Goal: Task Accomplishment & Management: Complete application form

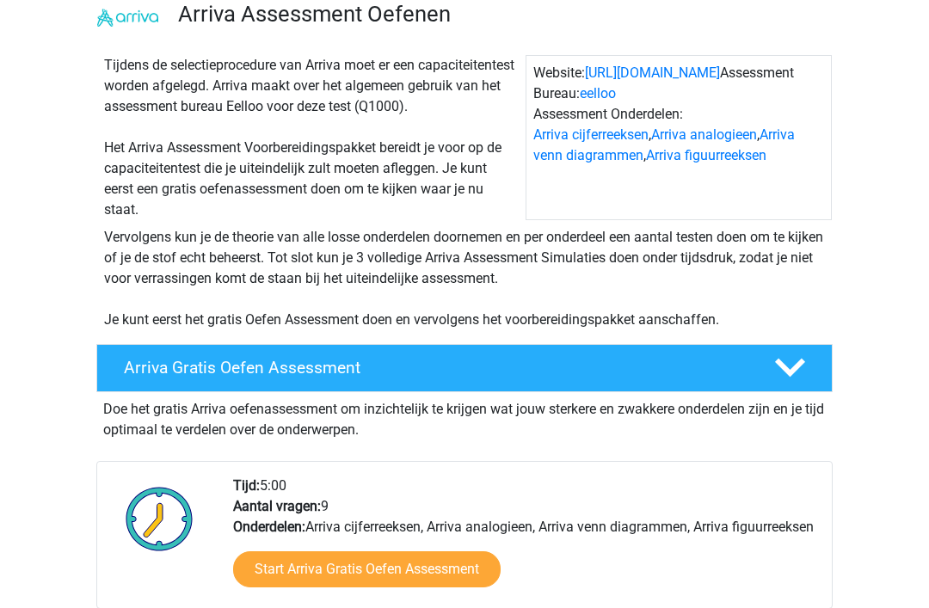
scroll to position [134, 0]
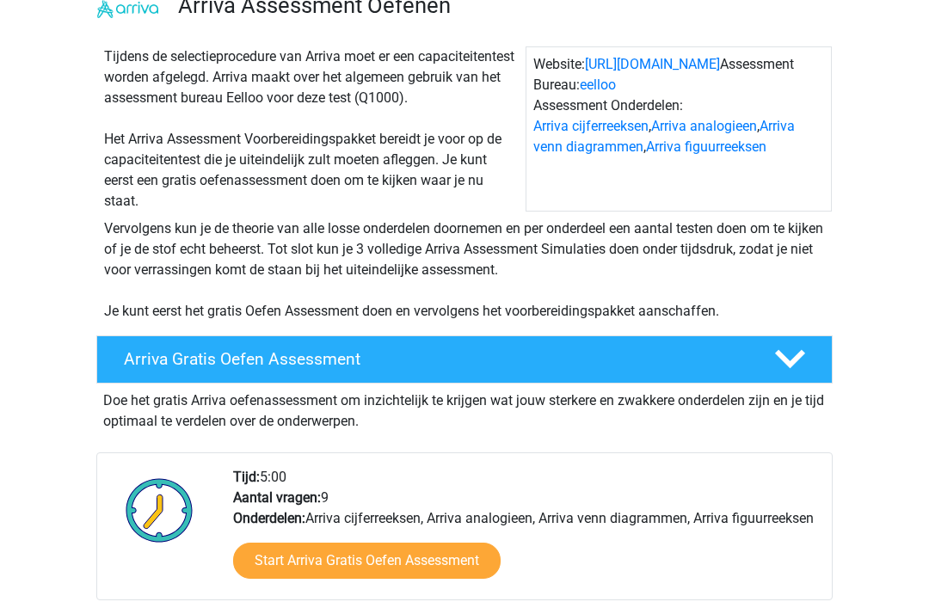
click at [755, 381] on div "Arriva Gratis Oefen Assessment" at bounding box center [464, 360] width 737 height 48
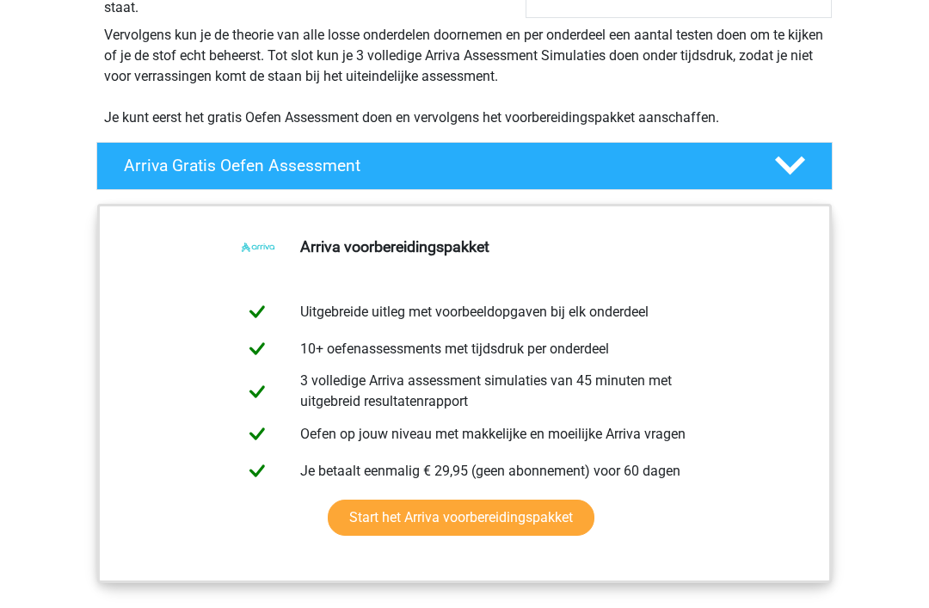
scroll to position [328, 0]
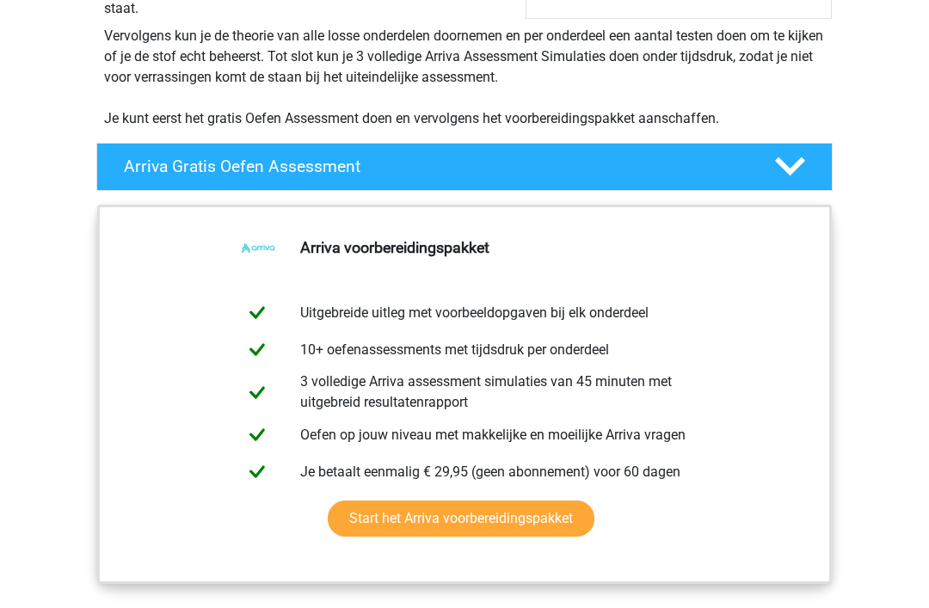
click at [794, 163] on icon at bounding box center [790, 166] width 30 height 30
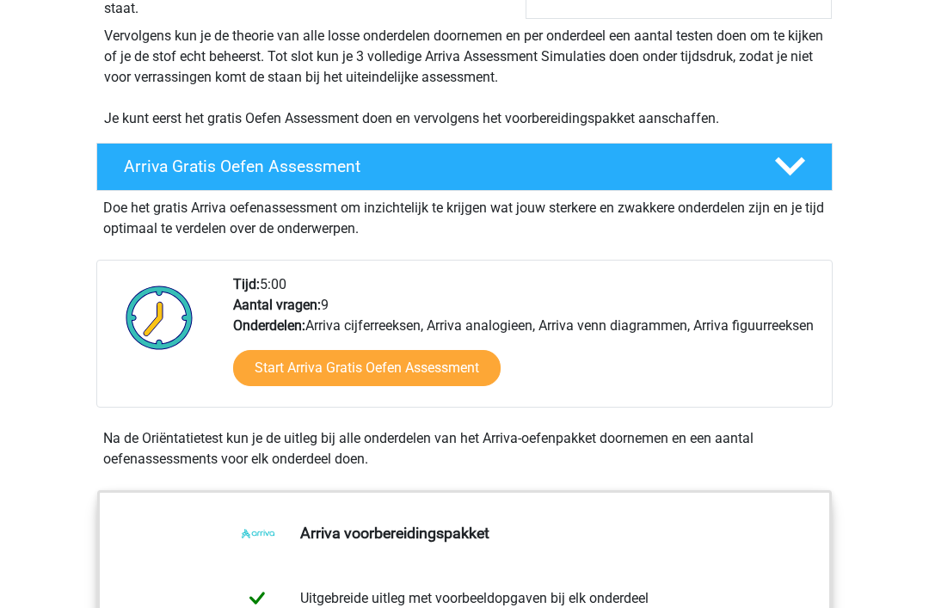
click at [418, 386] on link "Start Arriva Gratis Oefen Assessment" at bounding box center [367, 368] width 268 height 36
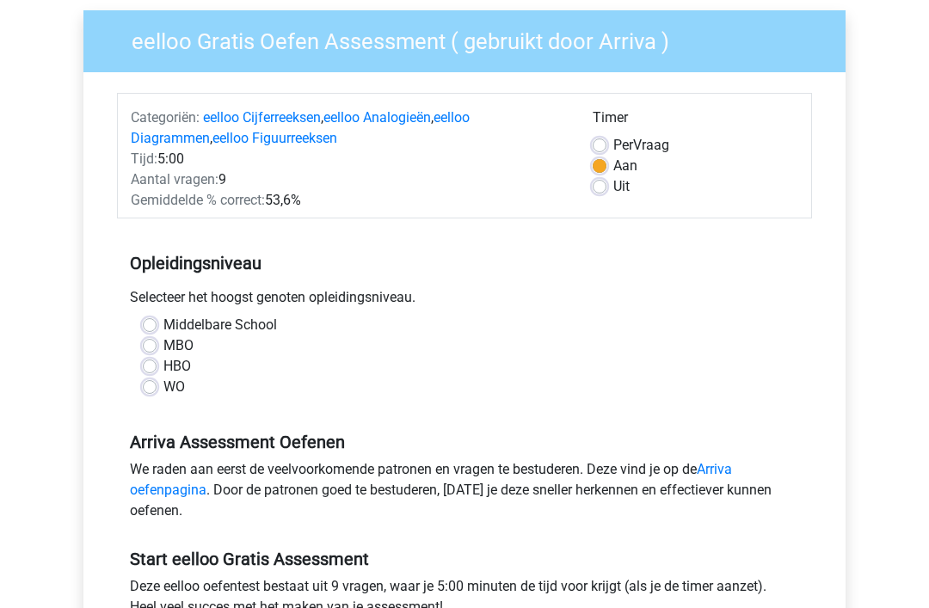
scroll to position [131, 0]
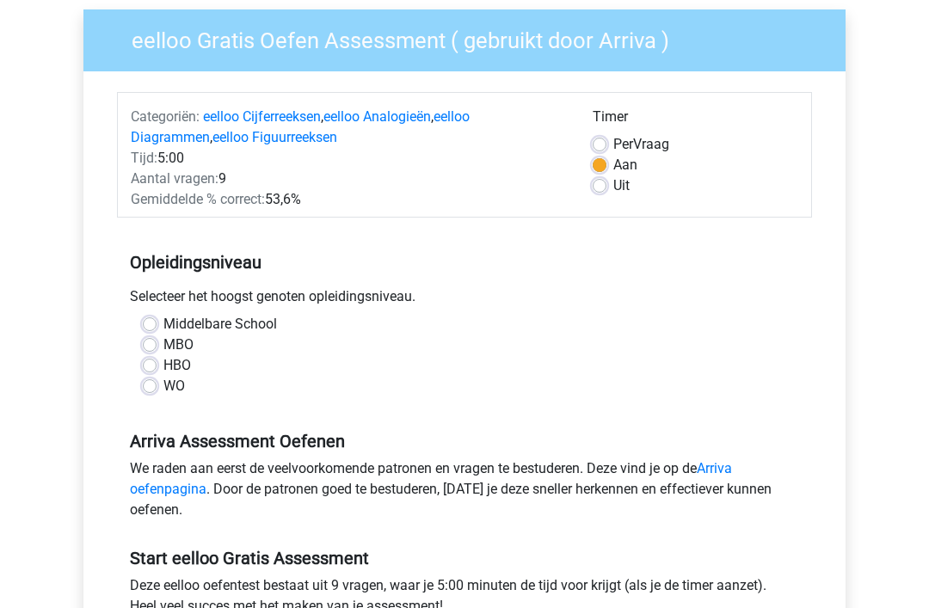
click at [163, 345] on label "MBO" at bounding box center [178, 346] width 30 height 21
click at [151, 345] on input "MBO" at bounding box center [150, 344] width 14 height 17
radio input "true"
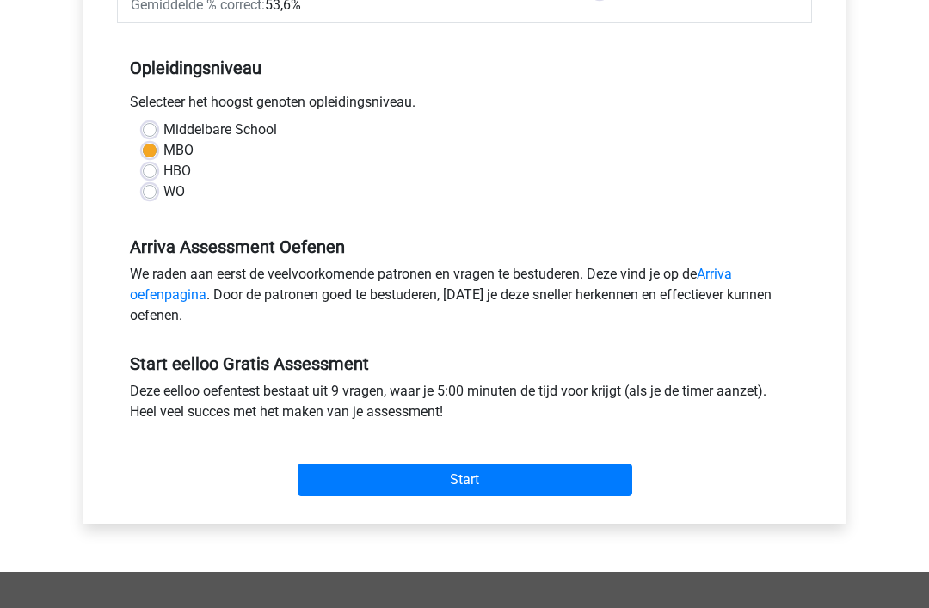
scroll to position [378, 0]
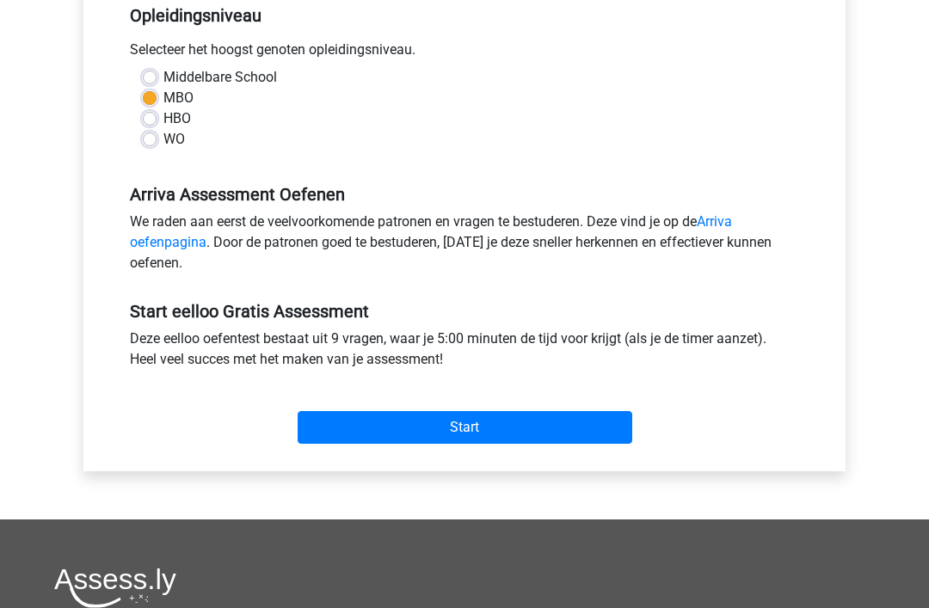
click at [538, 430] on input "Start" at bounding box center [465, 428] width 335 height 33
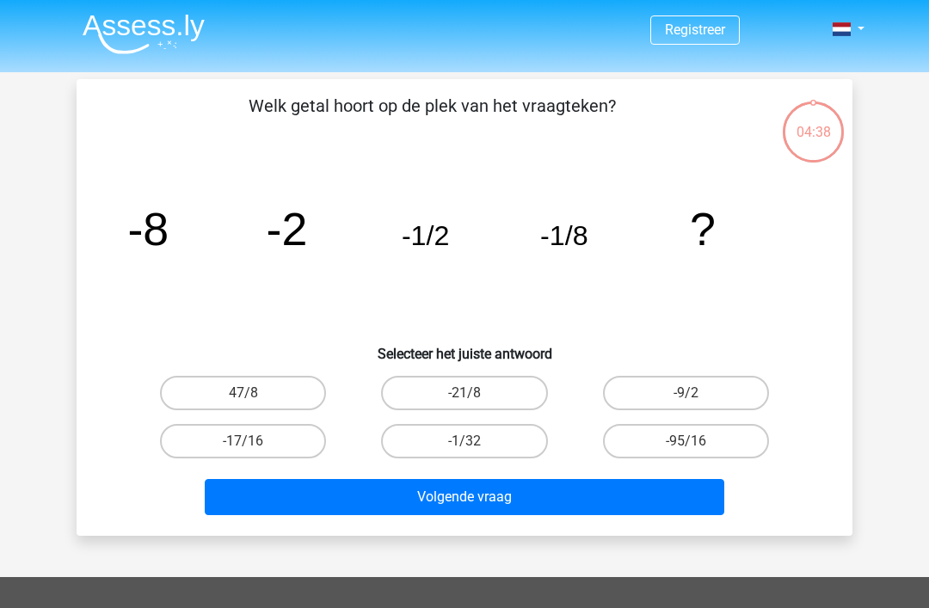
click at [695, 389] on label "-9/2" at bounding box center [686, 393] width 166 height 34
click at [695, 393] on input "-9/2" at bounding box center [691, 398] width 11 height 11
radio input "true"
click at [321, 503] on button "Volgende vraag" at bounding box center [465, 497] width 521 height 36
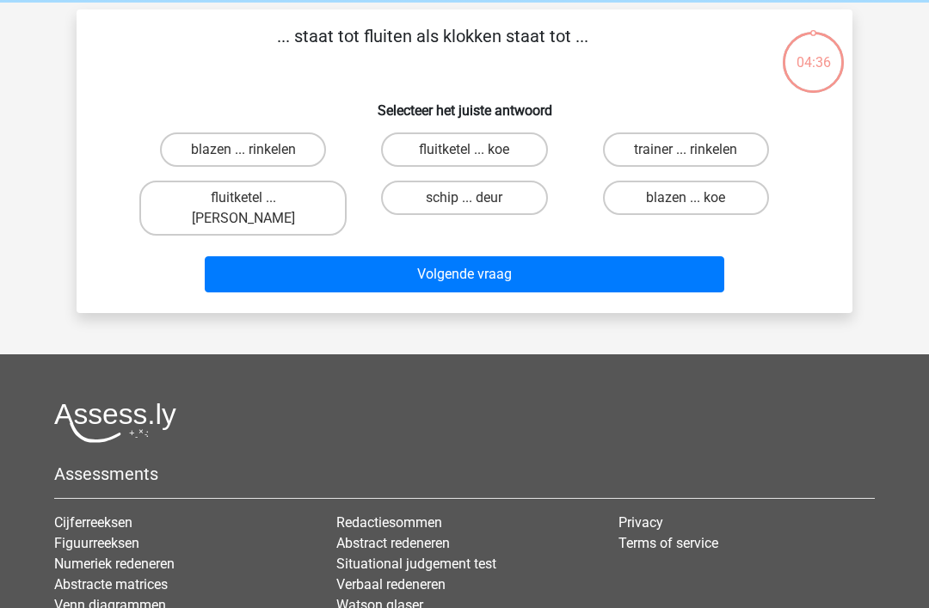
scroll to position [79, 0]
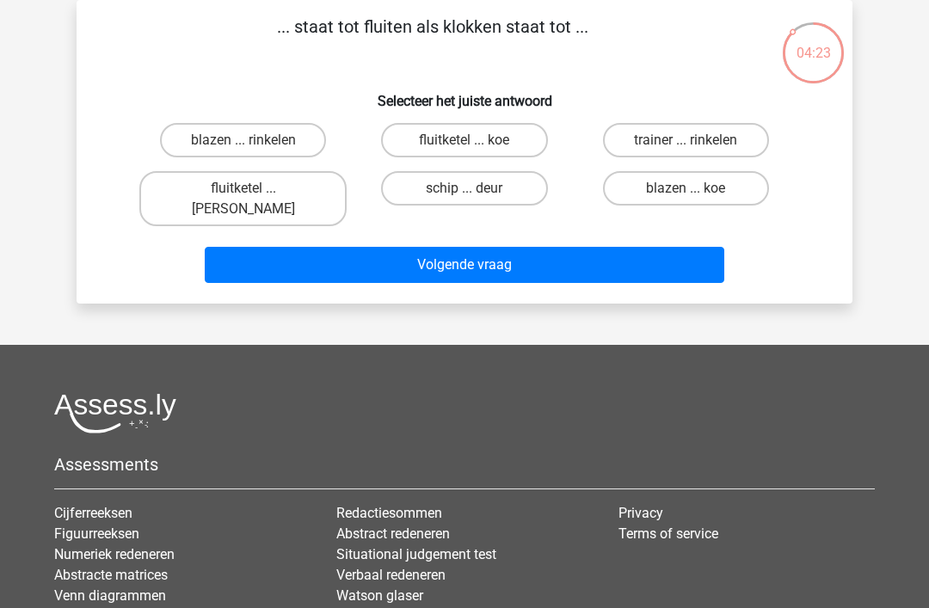
click at [188, 198] on label "fluitketel ... luiden" at bounding box center [242, 198] width 207 height 55
click at [243, 198] on input "fluitketel ... luiden" at bounding box center [248, 193] width 11 height 11
radio input "true"
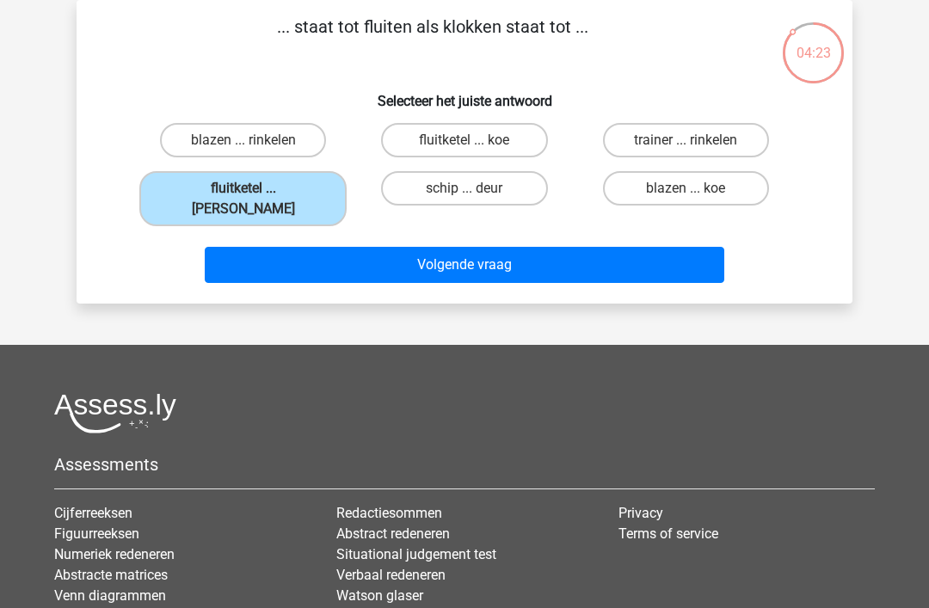
click at [605, 247] on button "Volgende vraag" at bounding box center [465, 265] width 521 height 36
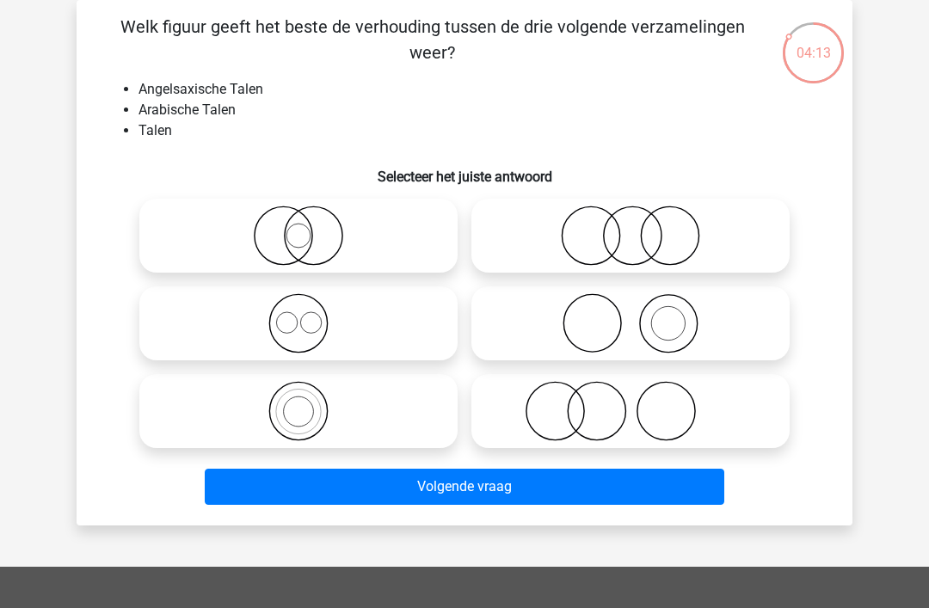
click at [646, 244] on icon at bounding box center [630, 236] width 305 height 60
click at [642, 227] on input "radio" at bounding box center [636, 221] width 11 height 11
radio input "true"
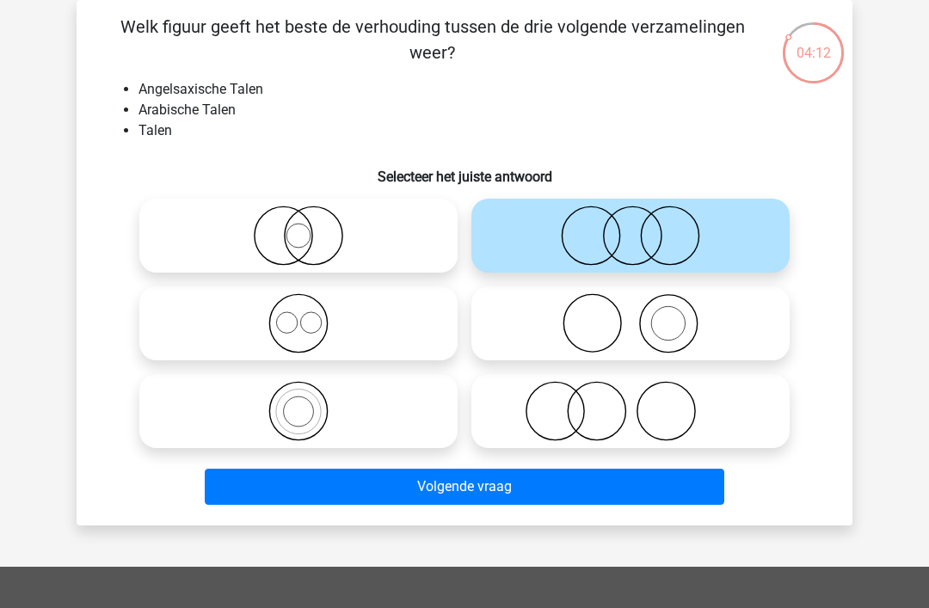
click at [524, 485] on button "Volgende vraag" at bounding box center [465, 487] width 521 height 36
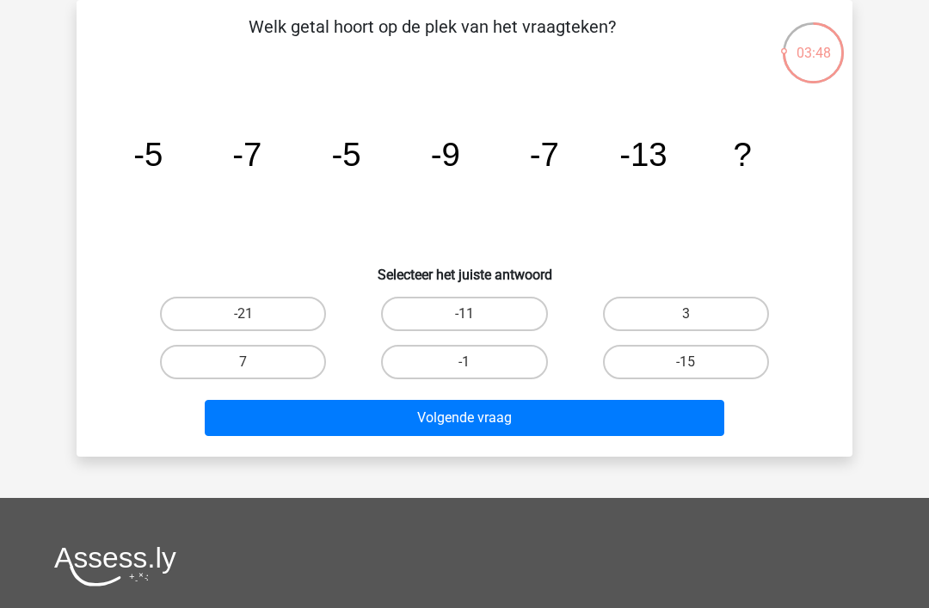
click at [701, 365] on label "-15" at bounding box center [686, 362] width 166 height 34
click at [697, 365] on input "-15" at bounding box center [691, 367] width 11 height 11
radio input "true"
click at [626, 426] on button "Volgende vraag" at bounding box center [465, 418] width 521 height 36
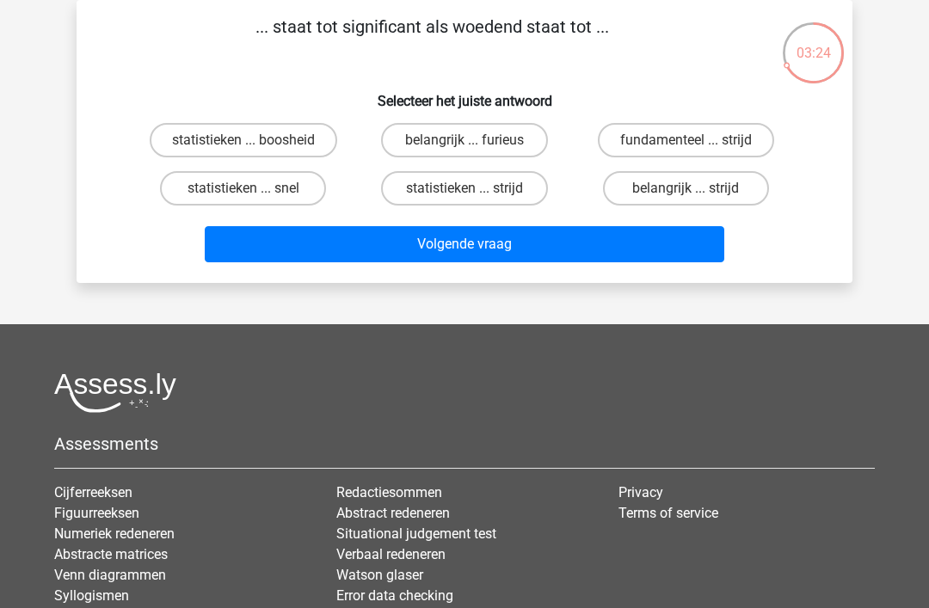
click at [545, 143] on label "belangrijk ... furieus" at bounding box center [464, 140] width 166 height 34
click at [476, 143] on input "belangrijk ... furieus" at bounding box center [470, 145] width 11 height 11
radio input "true"
click at [602, 248] on button "Volgende vraag" at bounding box center [465, 244] width 521 height 36
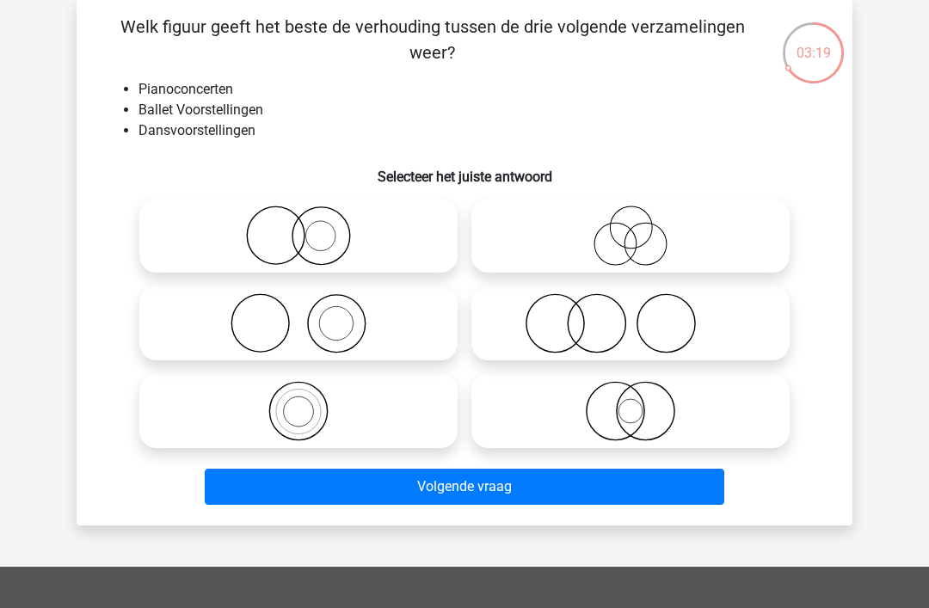
click at [280, 248] on icon at bounding box center [298, 236] width 305 height 60
click at [299, 227] on input "radio" at bounding box center [304, 221] width 11 height 11
radio input "true"
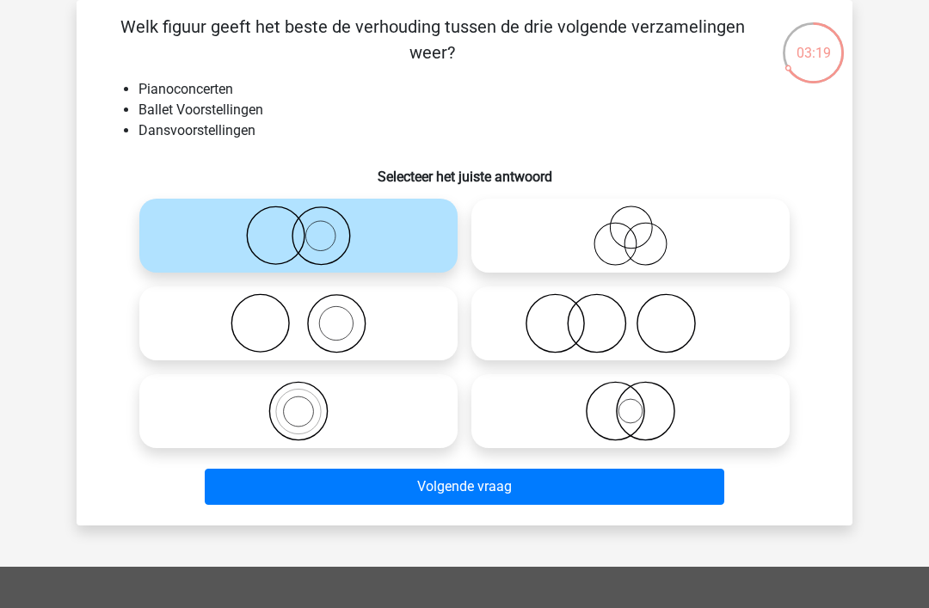
click at [585, 503] on button "Volgende vraag" at bounding box center [465, 487] width 521 height 36
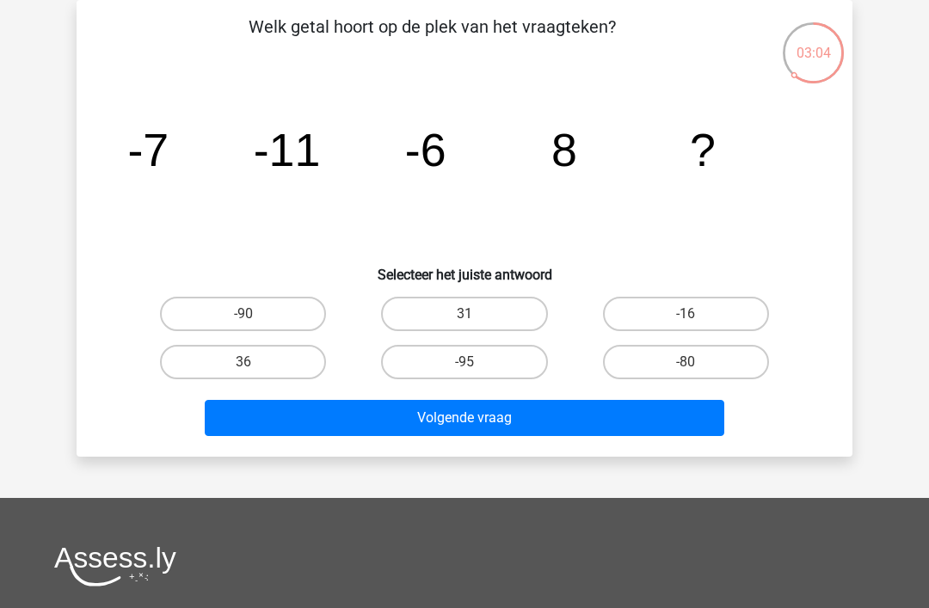
click at [205, 370] on label "36" at bounding box center [243, 362] width 166 height 34
click at [243, 370] on input "36" at bounding box center [248, 367] width 11 height 11
radio input "true"
click at [571, 431] on button "Volgende vraag" at bounding box center [465, 418] width 521 height 36
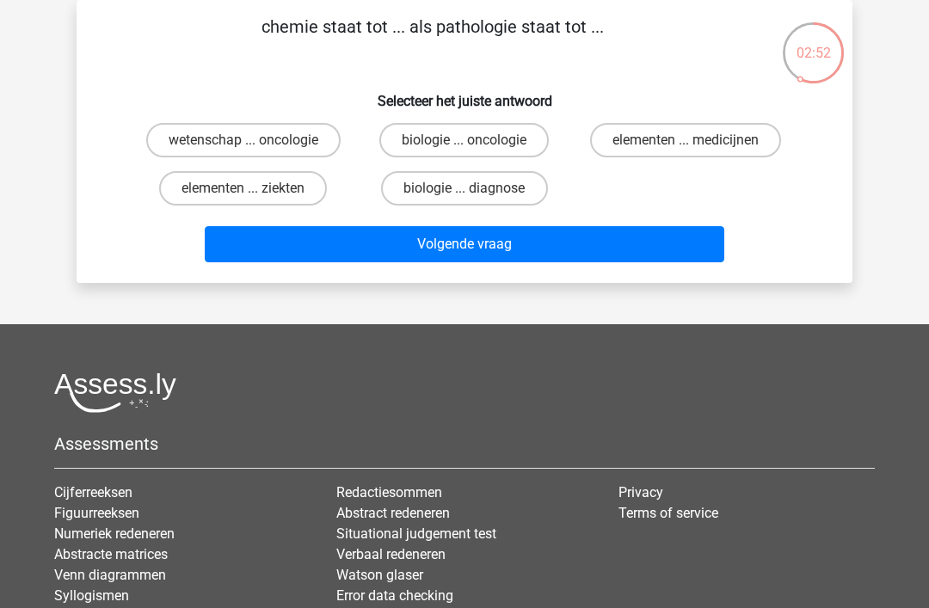
click at [190, 145] on label "wetenschap ... oncologie" at bounding box center [243, 140] width 194 height 34
click at [243, 145] on input "wetenschap ... oncologie" at bounding box center [248, 145] width 11 height 11
radio input "true"
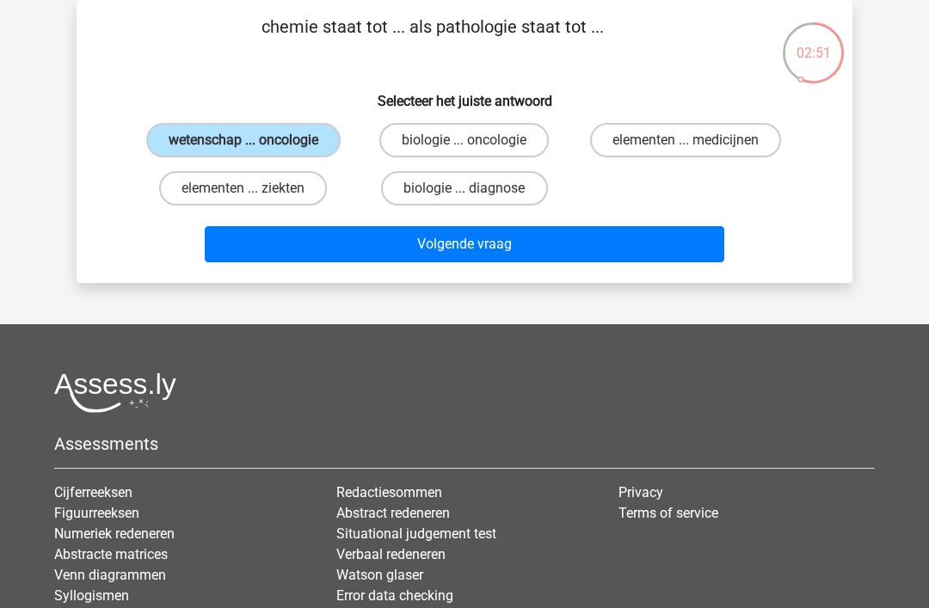
click at [618, 235] on button "Volgende vraag" at bounding box center [465, 244] width 521 height 36
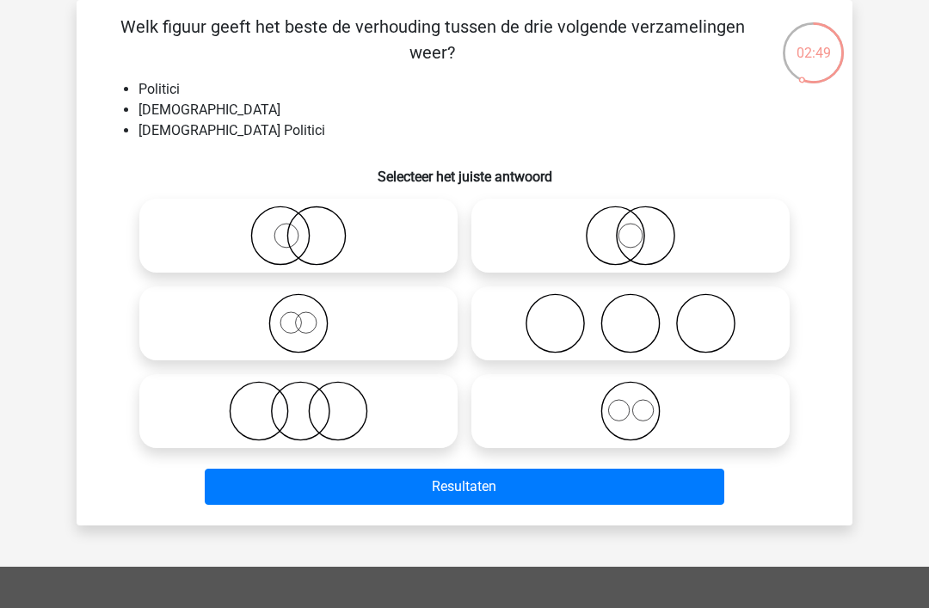
click at [281, 330] on icon at bounding box center [298, 323] width 305 height 60
click at [299, 315] on input "radio" at bounding box center [304, 309] width 11 height 11
radio input "true"
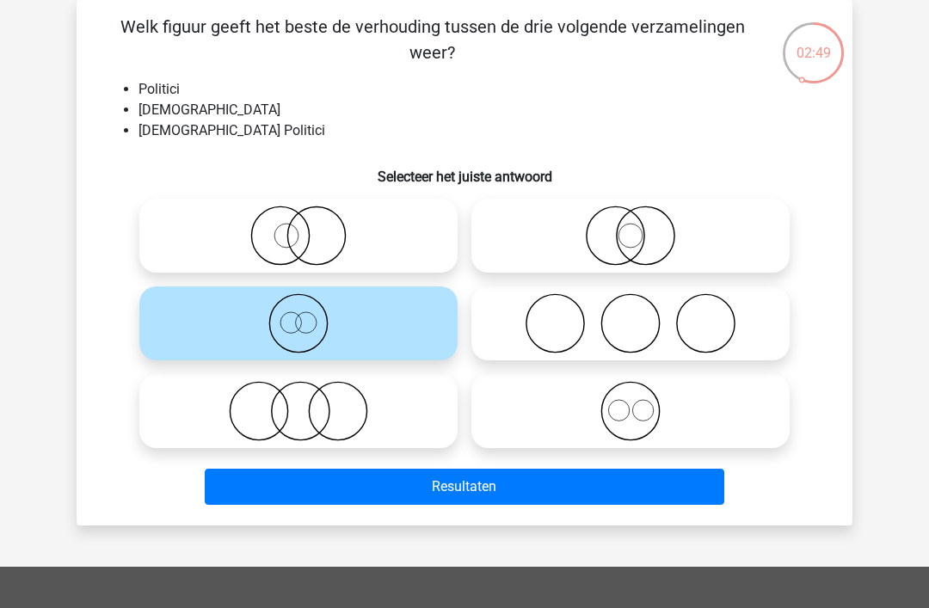
click at [524, 488] on button "Resultaten" at bounding box center [465, 487] width 521 height 36
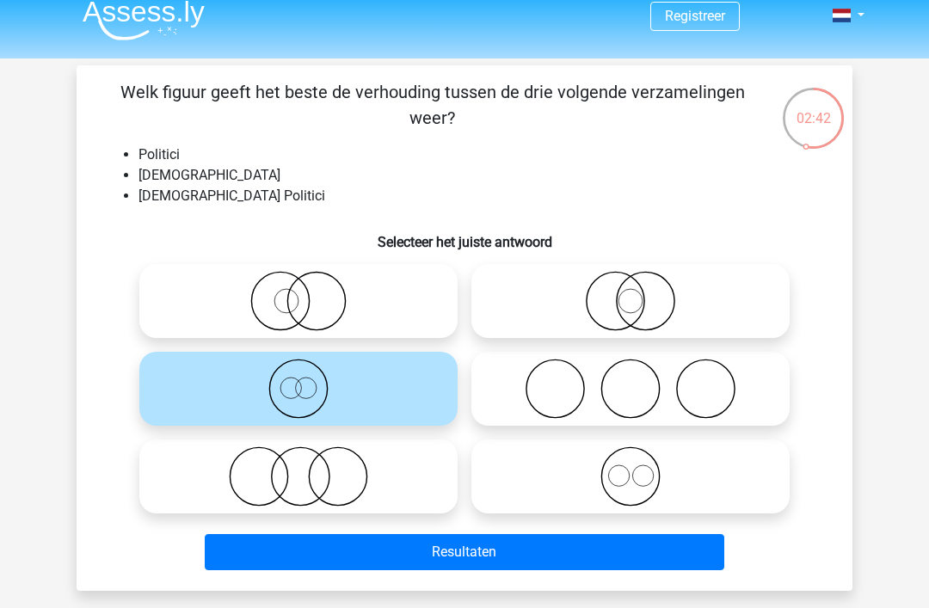
scroll to position [0, 0]
